Goal: Transaction & Acquisition: Purchase product/service

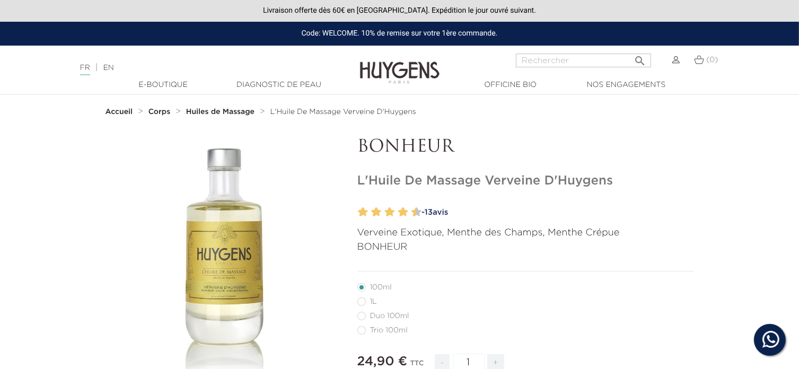
click at [364, 304] on label28"] "1L" at bounding box center [373, 301] width 32 height 8
radio input "true"
click at [433, 212] on span "13" at bounding box center [429, 212] width 8 height 8
radio input "true"
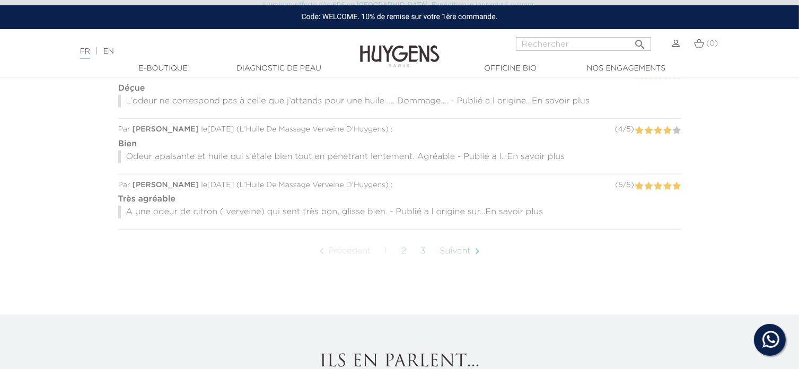
scroll to position [1099, 0]
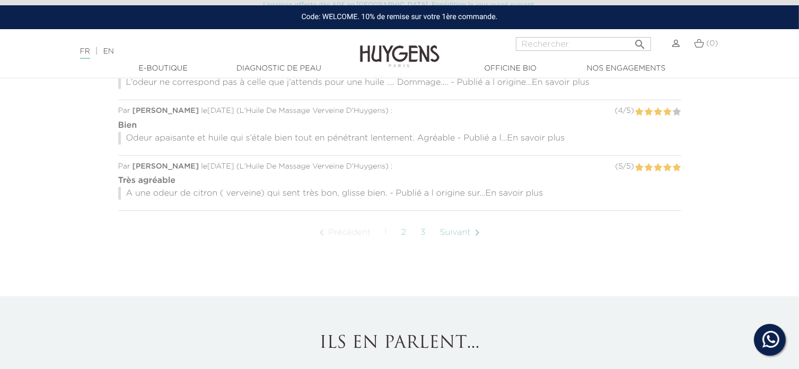
click at [423, 231] on link "3" at bounding box center [423, 232] width 17 height 27
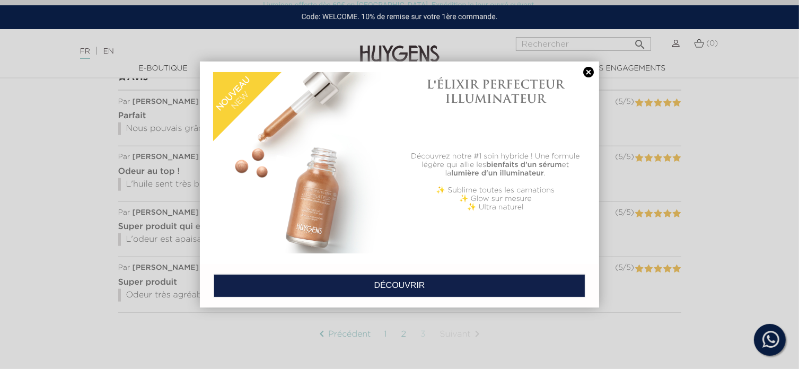
click at [589, 72] on link at bounding box center [588, 72] width 15 height 11
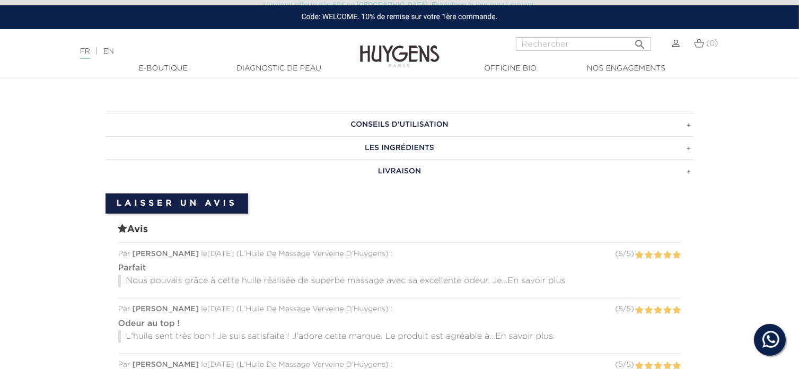
scroll to position [790, 0]
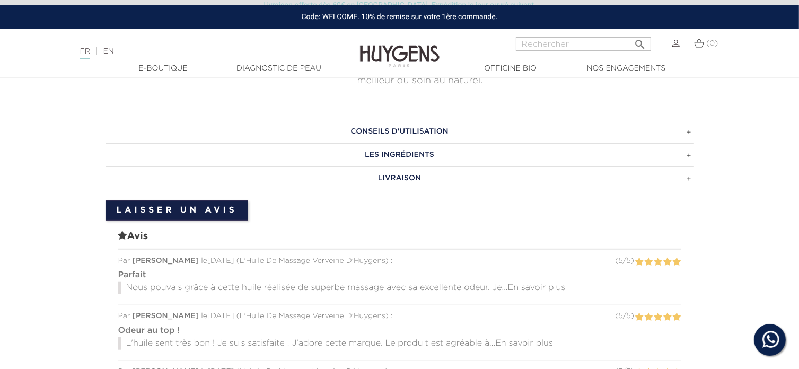
click at [397, 177] on h3 "LIVRAISON" at bounding box center [399, 177] width 588 height 23
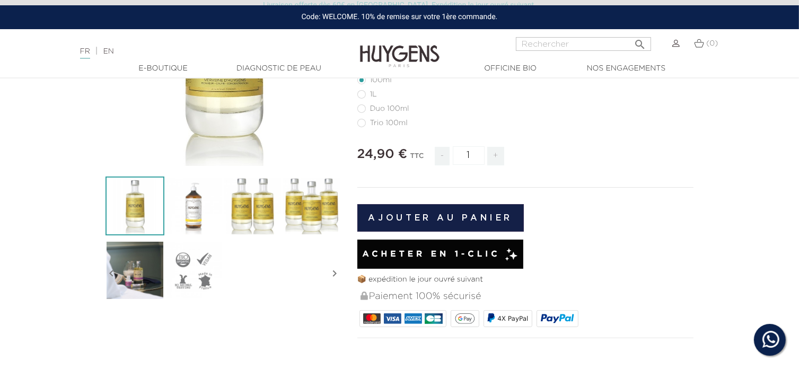
scroll to position [154, 0]
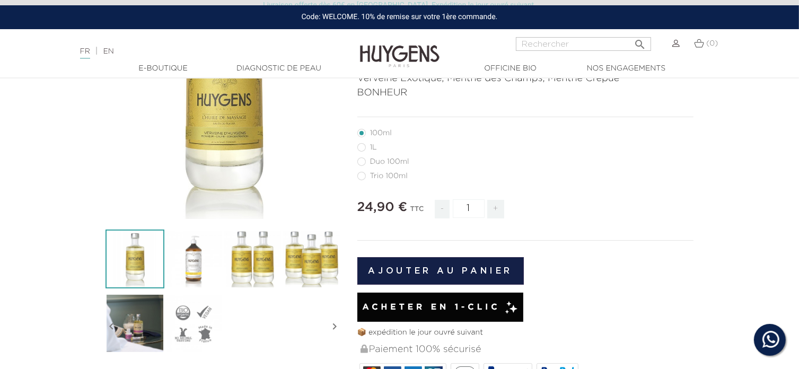
click at [361, 161] on label54"] "Duo 100ml" at bounding box center [389, 161] width 65 height 8
radio input "true"
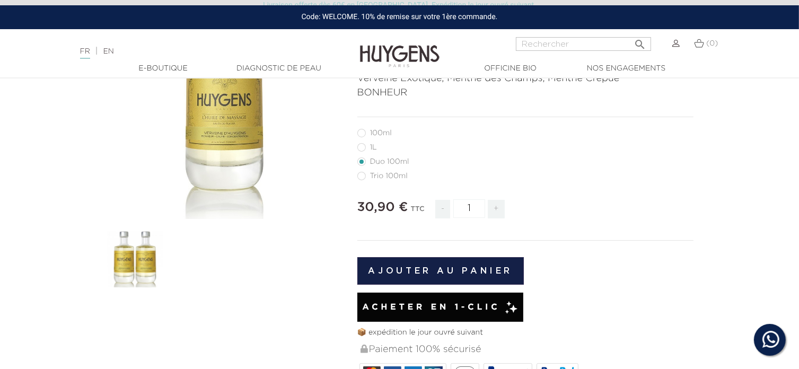
click at [359, 134] on label6"] "100ml" at bounding box center [380, 133] width 47 height 8
radio input "true"
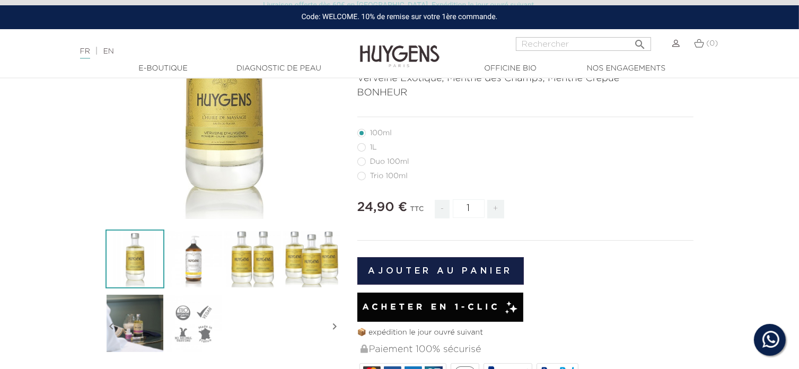
click at [363, 163] on label54"] "Duo 100ml" at bounding box center [389, 161] width 65 height 8
radio input "true"
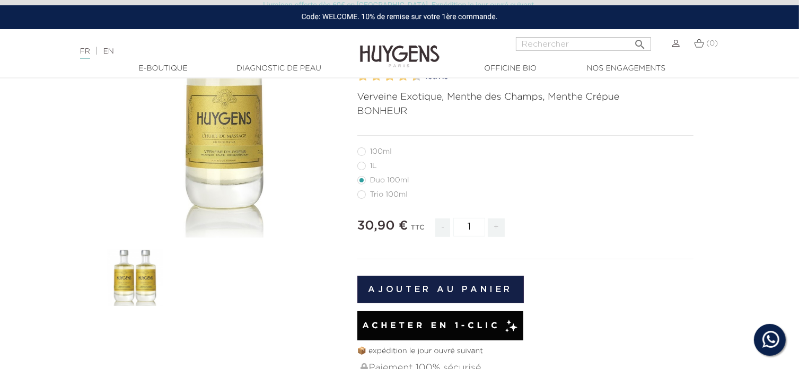
scroll to position [154, 0]
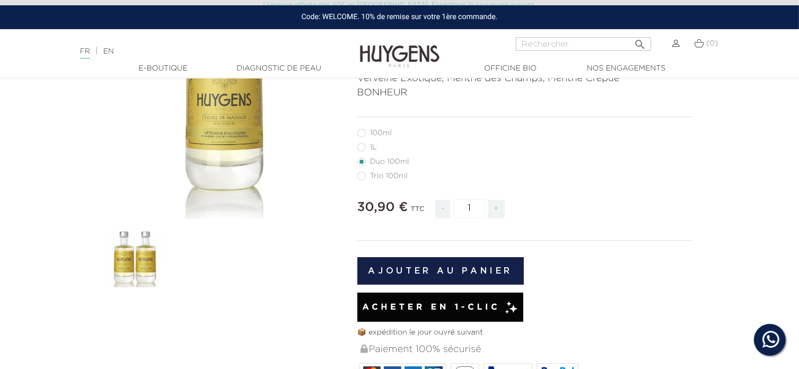
click at [460, 274] on button "Ajouter au panier" at bounding box center [440, 271] width 167 height 28
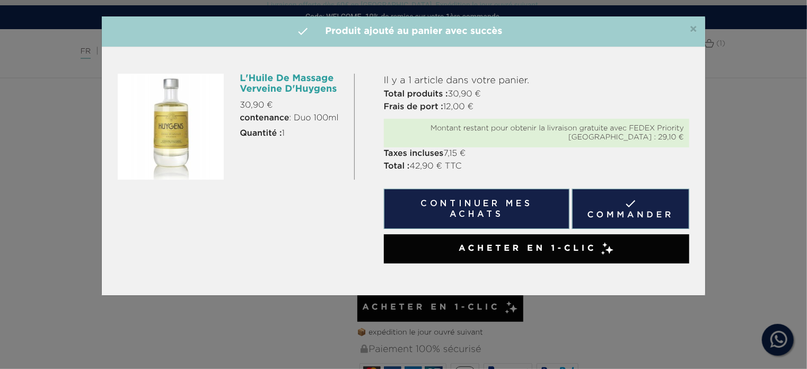
click at [692, 31] on span "×" at bounding box center [693, 29] width 8 height 13
